Goal: Task Accomplishment & Management: Manage account settings

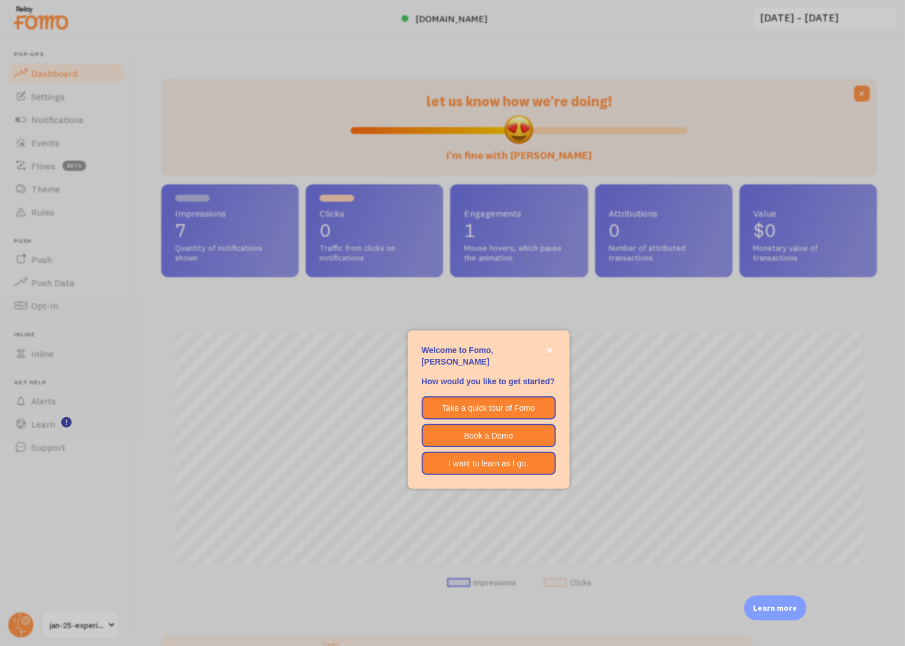
scroll to position [303, 717]
click at [549, 349] on icon "close," at bounding box center [550, 350] width 6 height 6
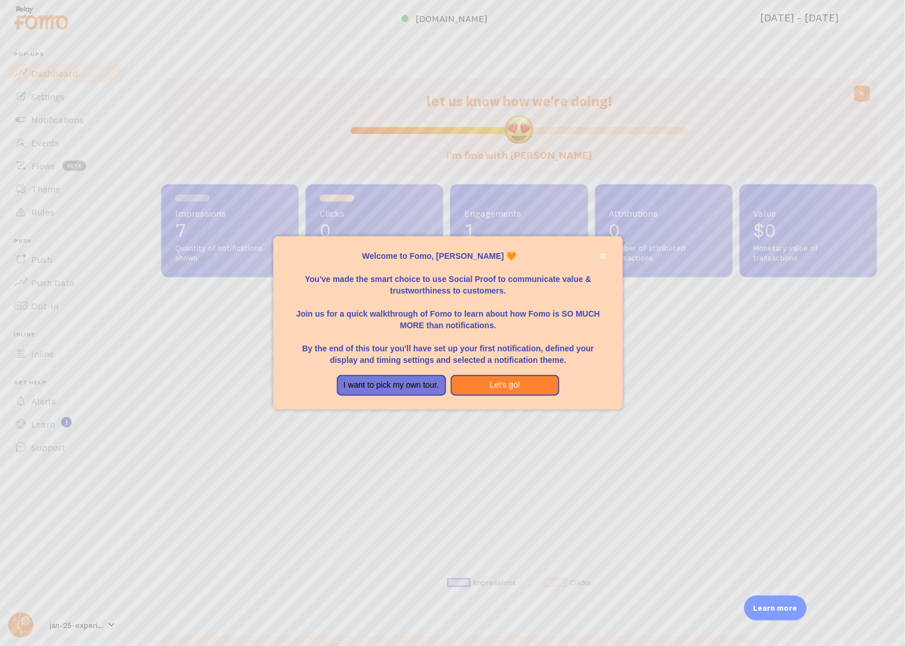
click at [49, 190] on div at bounding box center [452, 323] width 905 height 646
click at [32, 191] on div at bounding box center [452, 323] width 905 height 646
drag, startPoint x: 387, startPoint y: 389, endPoint x: 310, endPoint y: 321, distance: 102.3
click at [387, 389] on button "I want to pick my own tour." at bounding box center [391, 385] width 109 height 21
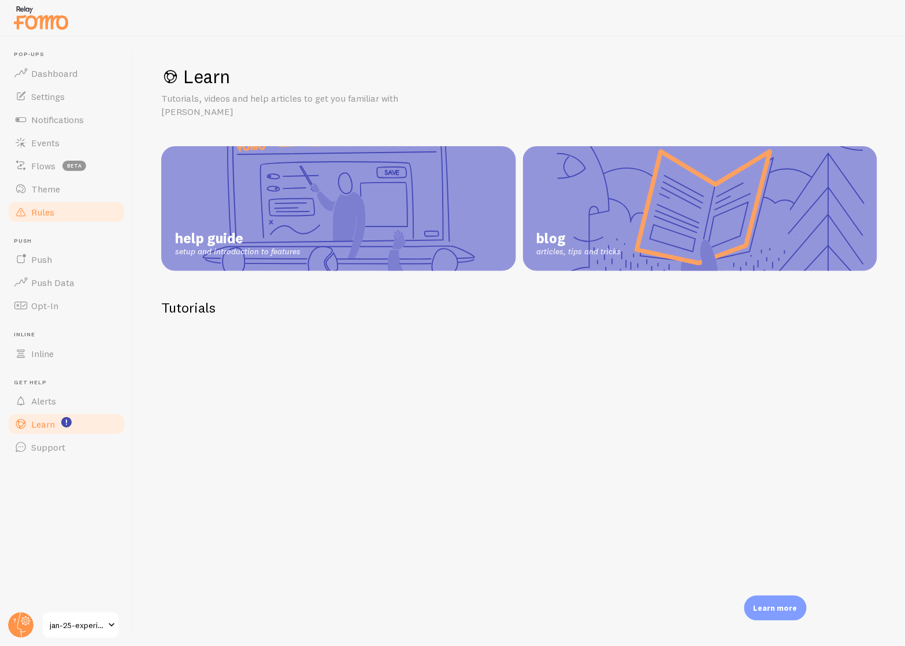
drag, startPoint x: 72, startPoint y: 196, endPoint x: 94, endPoint y: 200, distance: 22.9
click at [72, 196] on link "Theme" at bounding box center [66, 188] width 119 height 23
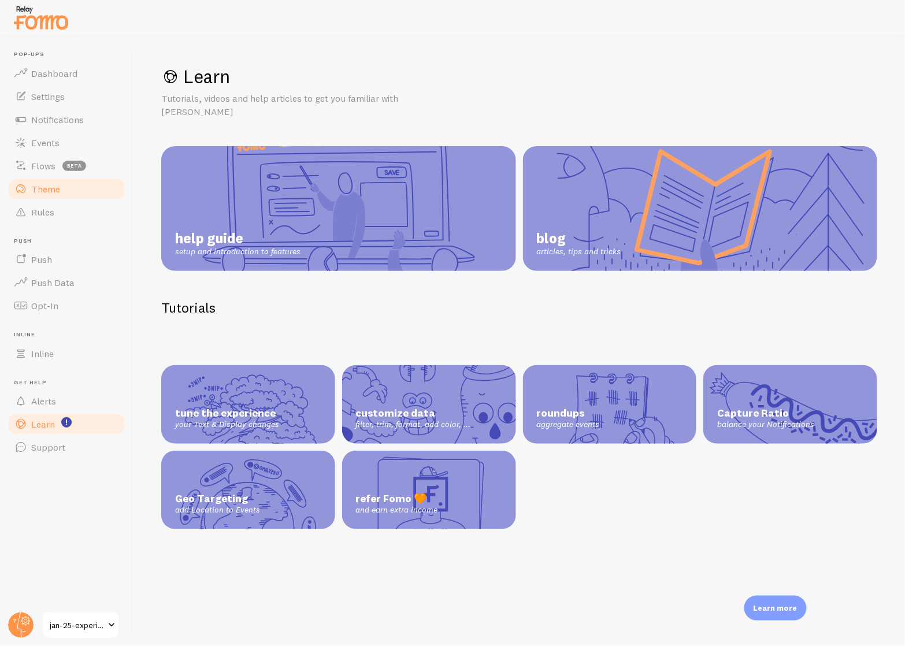
click at [40, 179] on link "Theme" at bounding box center [66, 188] width 119 height 23
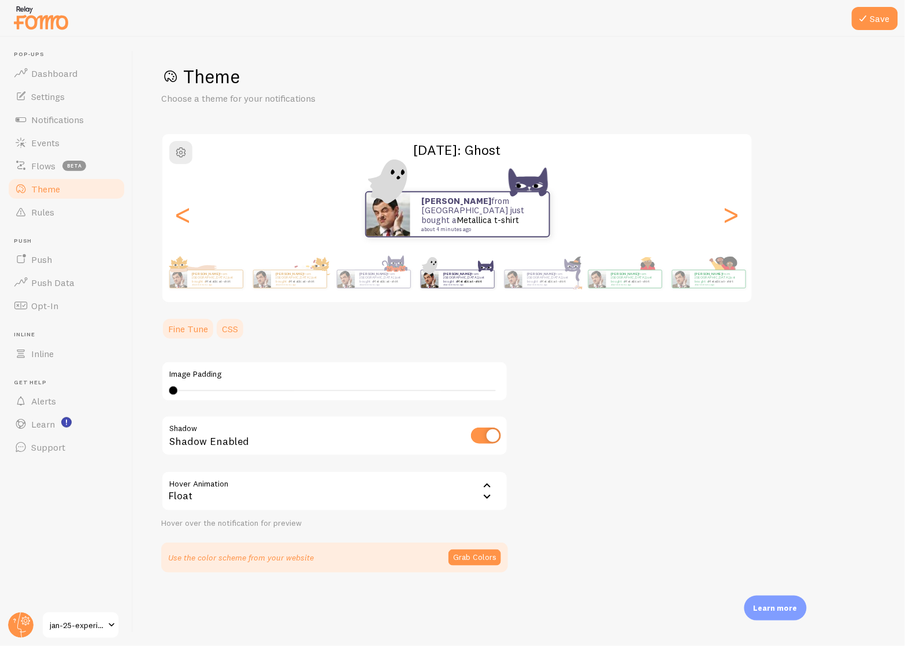
click at [233, 327] on link "CSS" at bounding box center [230, 328] width 30 height 23
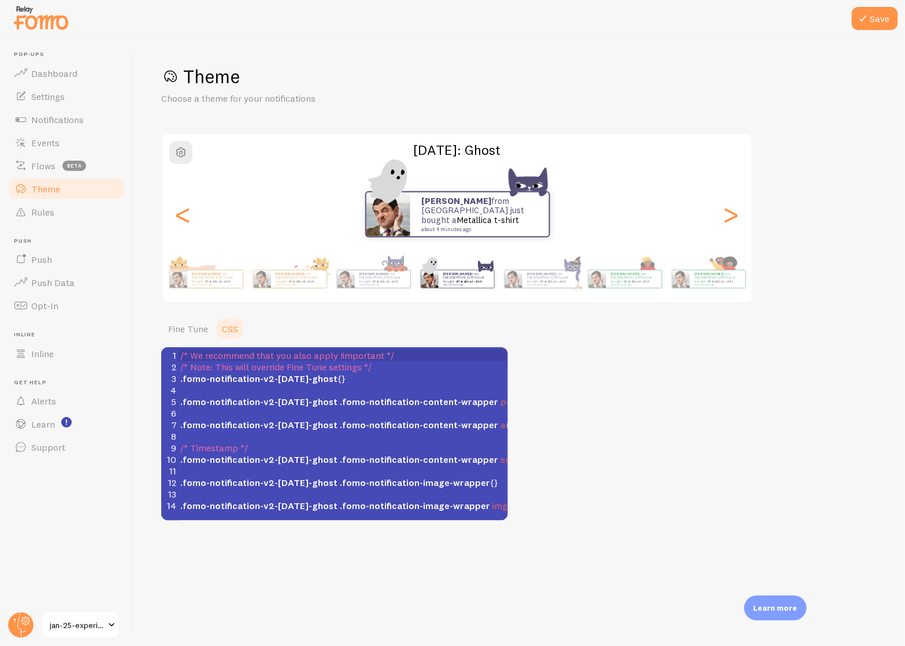
click at [274, 402] on span ".fomo-notification-v2-[DATE]-ghost" at bounding box center [258, 402] width 157 height 12
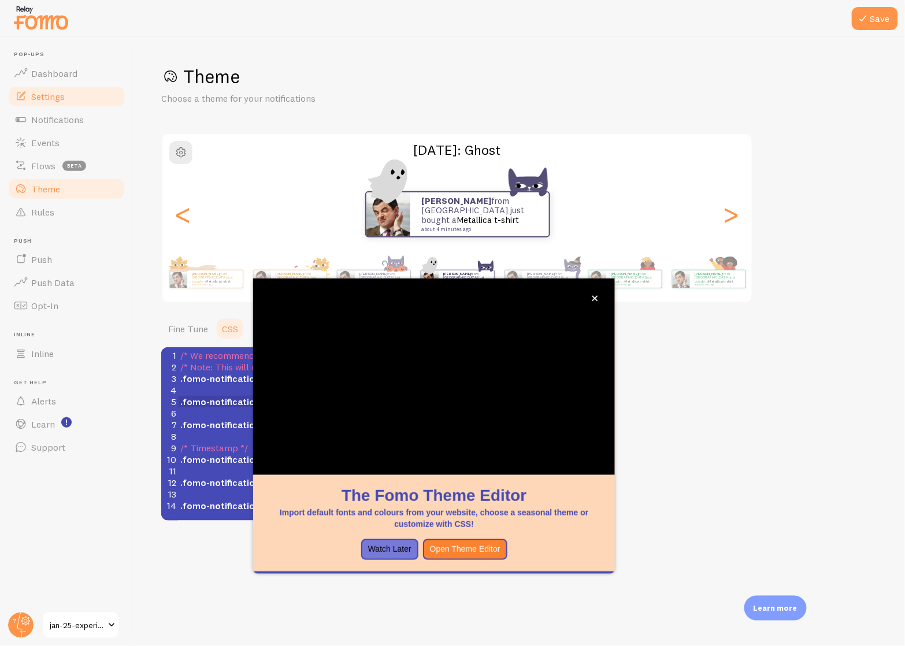
click at [58, 92] on span "Settings" at bounding box center [48, 97] width 34 height 12
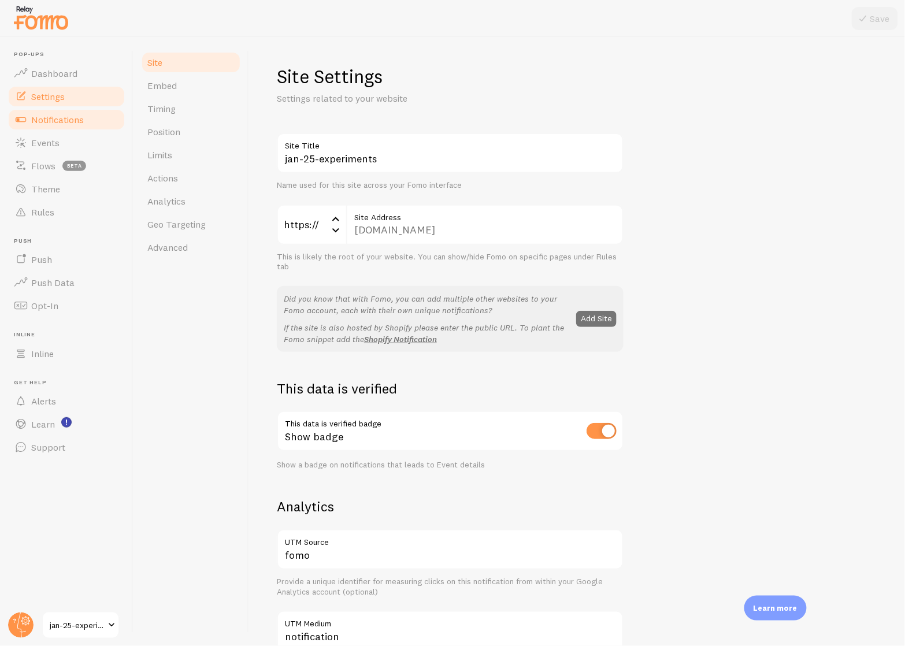
click at [48, 120] on span "Notifications" at bounding box center [57, 120] width 53 height 12
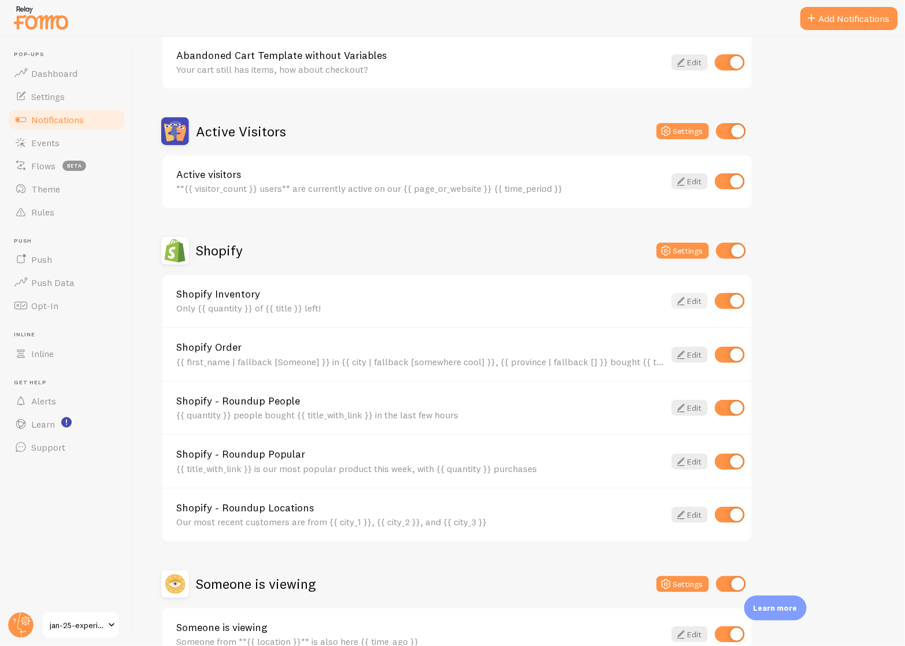
scroll to position [217, 0]
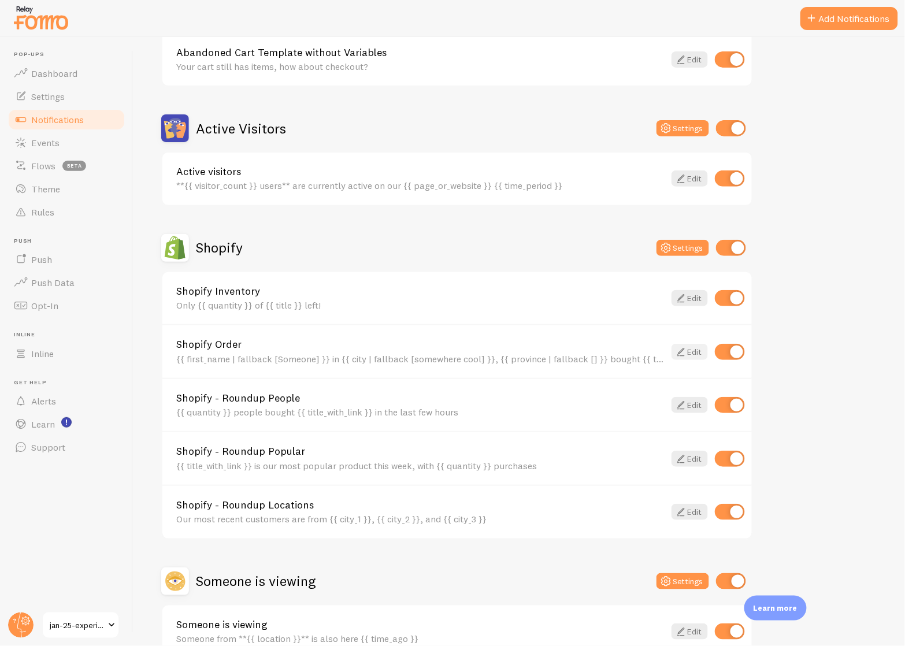
click at [697, 351] on link "Edit" at bounding box center [690, 352] width 36 height 16
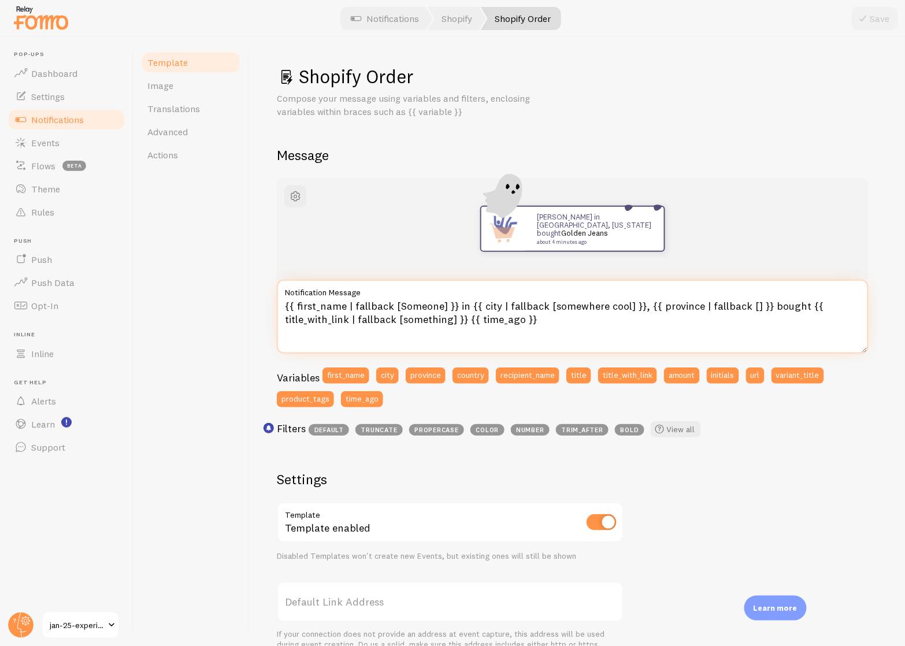
click at [516, 304] on textarea "{{ first_name | fallback [Someone] }} in {{ city | fallback [somewhere cool] }}…" at bounding box center [573, 317] width 592 height 74
